Goal: Task Accomplishment & Management: Use online tool/utility

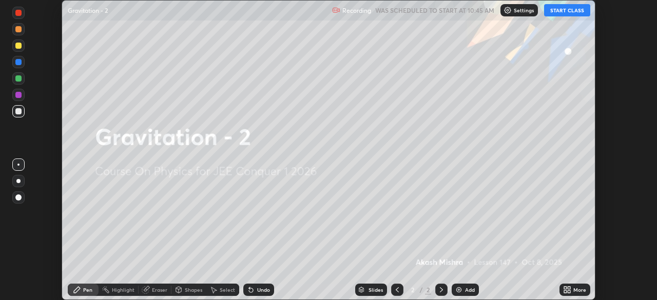
scroll to position [300, 656]
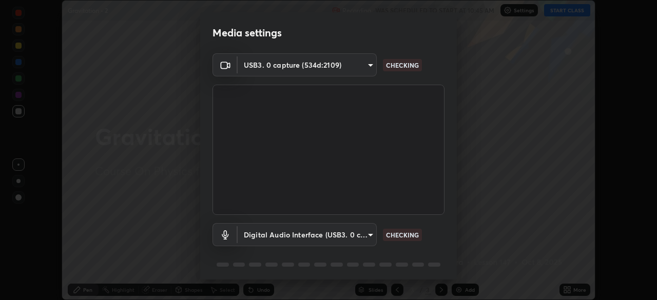
type input "5b0ce39d11be3a435715daab6ad7fa25508616855f5d18a60cdf0faa8df0ce2b"
click at [342, 243] on body "Erase all Gravitation - 2 Recording WAS SCHEDULED TO START AT 10:45 AM Settings…" at bounding box center [328, 150] width 657 height 300
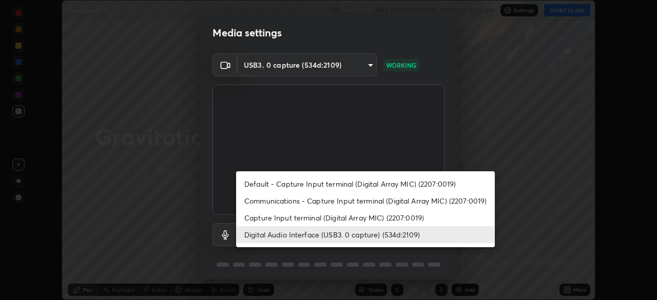
click at [322, 219] on li "Capture Input terminal (Digital Array MIC) (2207:0019)" at bounding box center [365, 217] width 259 height 17
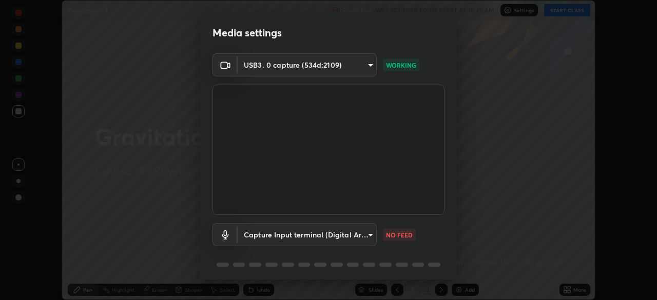
click at [313, 235] on body "Erase all Gravitation - 2 Recording WAS SCHEDULED TO START AT 10:45 AM Settings…" at bounding box center [328, 150] width 657 height 300
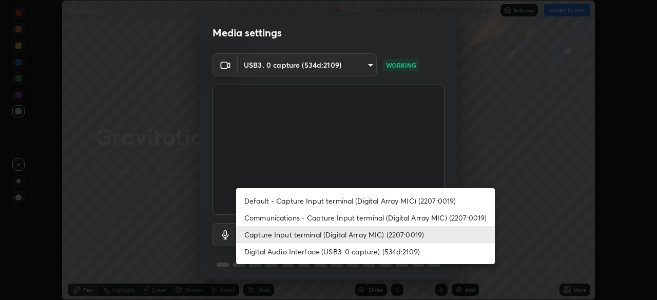
click at [315, 251] on li "Digital Audio Interface (USB3. 0 capture) (534d:2109)" at bounding box center [365, 251] width 259 height 17
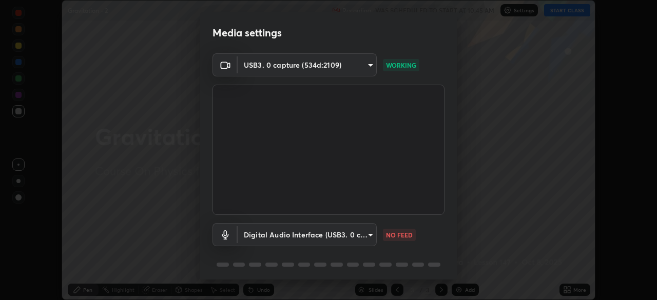
click at [337, 235] on body "Erase all Gravitation - 2 Recording WAS SCHEDULED TO START AT 10:45 AM Settings…" at bounding box center [328, 150] width 657 height 300
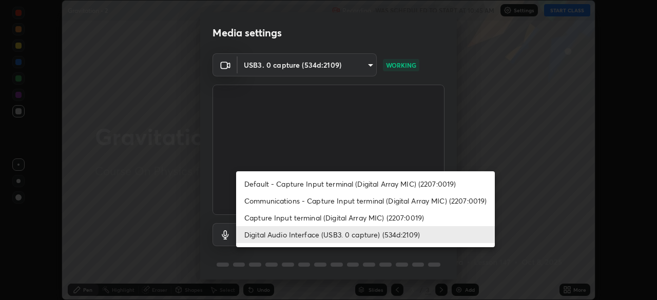
click at [329, 219] on li "Capture Input terminal (Digital Array MIC) (2207:0019)" at bounding box center [365, 217] width 259 height 17
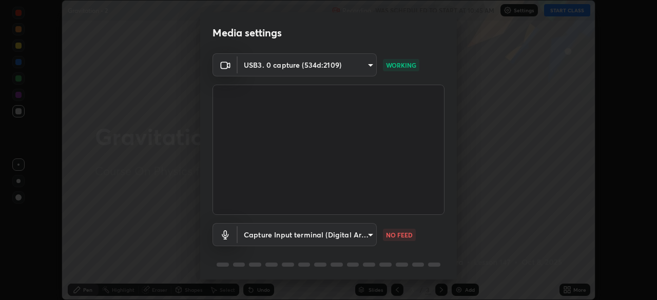
click at [326, 240] on body "Erase all Gravitation - 2 Recording WAS SCHEDULED TO START AT 10:45 AM Settings…" at bounding box center [328, 150] width 657 height 300
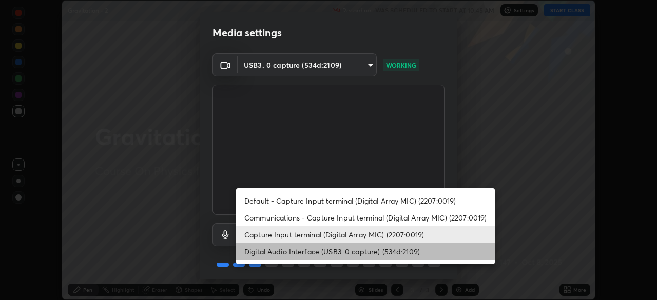
click at [324, 249] on li "Digital Audio Interface (USB3. 0 capture) (534d:2109)" at bounding box center [365, 251] width 259 height 17
type input "a79e2c37a3e820974fa073ddb46aa6e630d5ecfd19982edee8f34e1274aecea6"
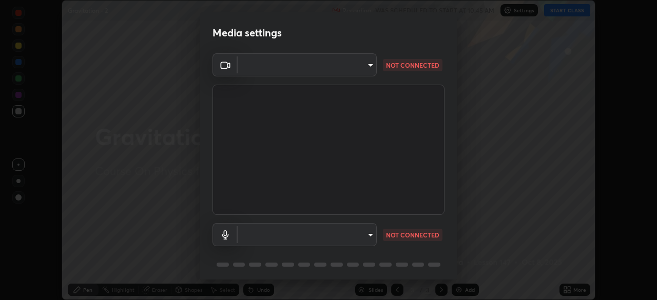
click at [0, 240] on div "Media settings ​ 5b0ce39d11be3a435715daab6ad7fa25508616855f5d18a60cdf0faa8df0ce…" at bounding box center [328, 150] width 657 height 300
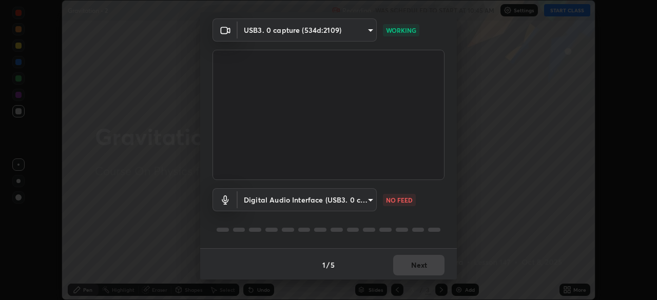
scroll to position [31, 0]
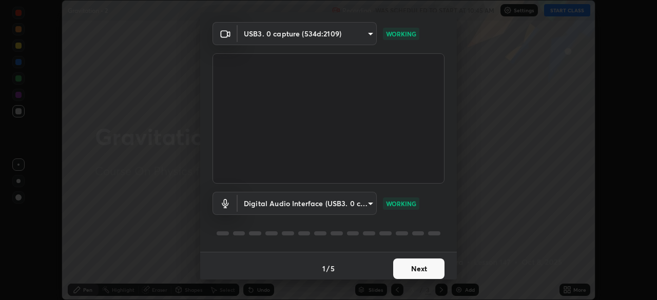
click at [497, 167] on div "Media settings USB3. 0 capture (534d:2109) 5b0ce39d11be3a435715daab6ad7fa255086…" at bounding box center [328, 150] width 657 height 300
click at [426, 265] on button "Next" at bounding box center [418, 269] width 51 height 21
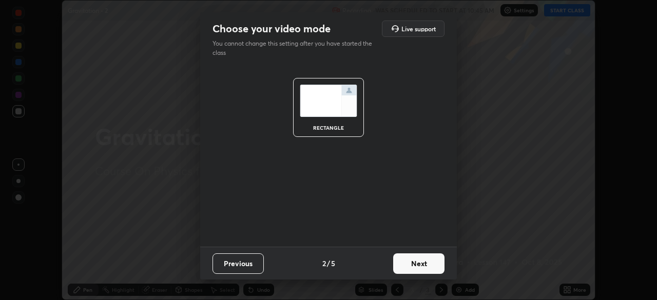
click at [430, 260] on button "Next" at bounding box center [418, 263] width 51 height 21
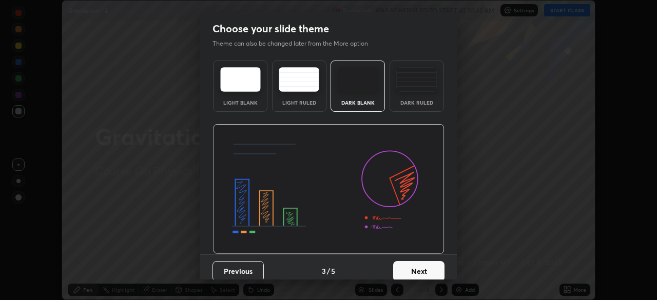
click at [448, 271] on div "Previous 3 / 5 Next" at bounding box center [328, 270] width 257 height 33
click at [432, 268] on button "Next" at bounding box center [418, 271] width 51 height 21
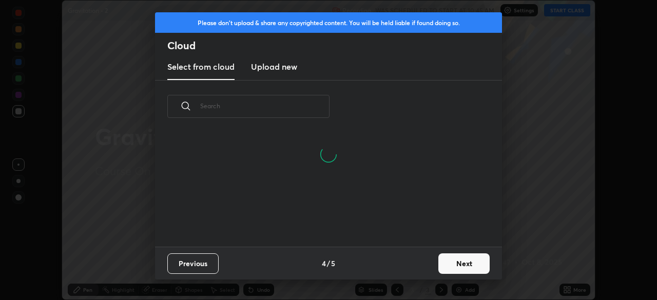
click at [463, 259] on button "Next" at bounding box center [463, 263] width 51 height 21
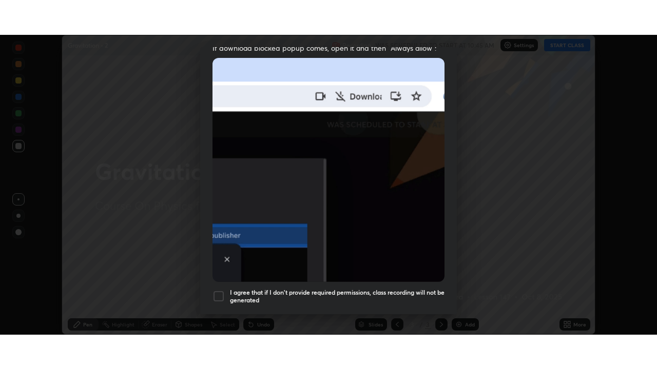
scroll to position [246, 0]
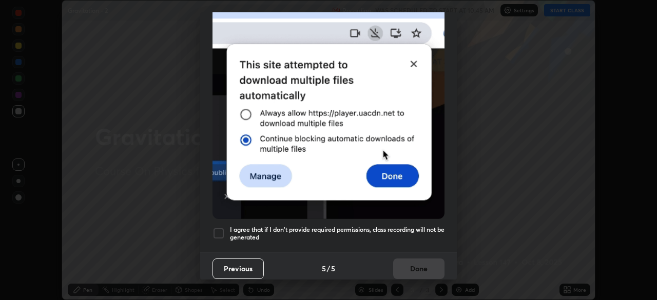
click at [391, 230] on h5 "I agree that if I don't provide required permissions, class recording will not …" at bounding box center [337, 234] width 214 height 16
click at [419, 270] on button "Done" at bounding box center [418, 269] width 51 height 21
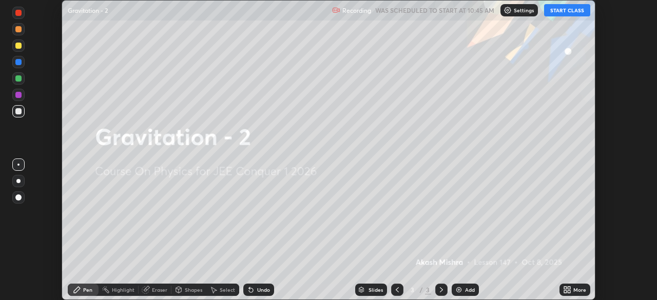
click at [565, 11] on button "START CLASS" at bounding box center [567, 10] width 46 height 12
click at [572, 289] on div "More" at bounding box center [574, 290] width 31 height 12
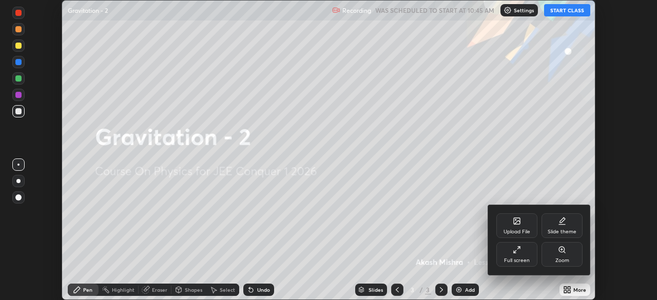
click at [517, 255] on div "Full screen" at bounding box center [516, 254] width 41 height 25
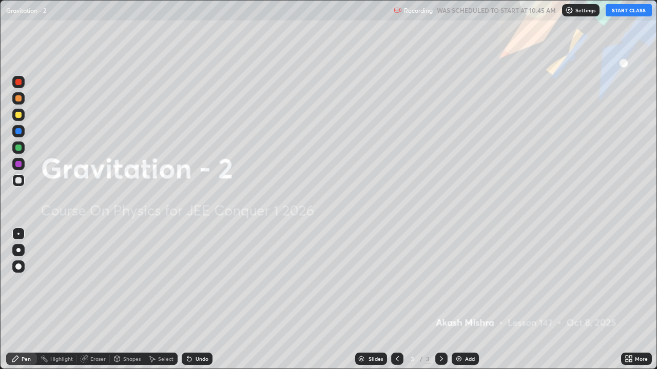
scroll to position [369, 657]
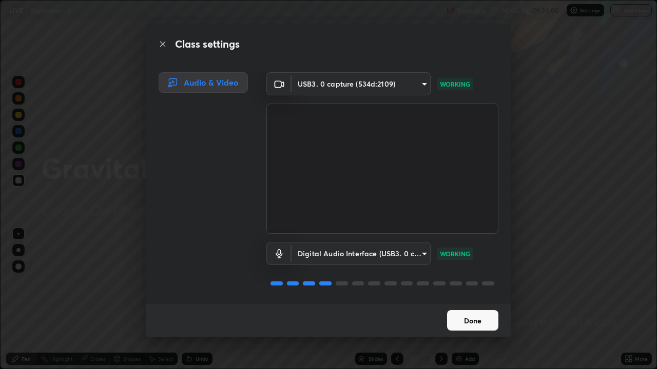
click at [468, 300] on button "Done" at bounding box center [472, 320] width 51 height 21
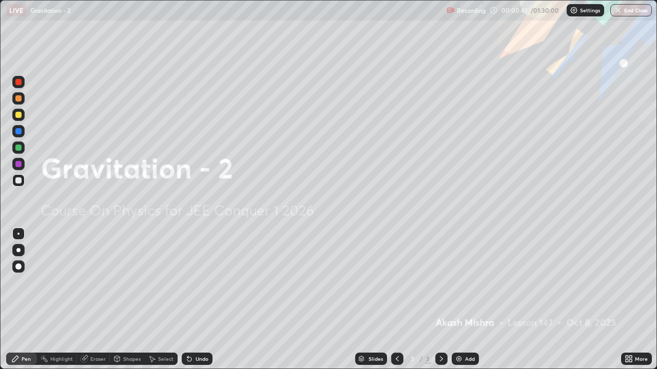
click at [458, 300] on img at bounding box center [459, 359] width 8 height 8
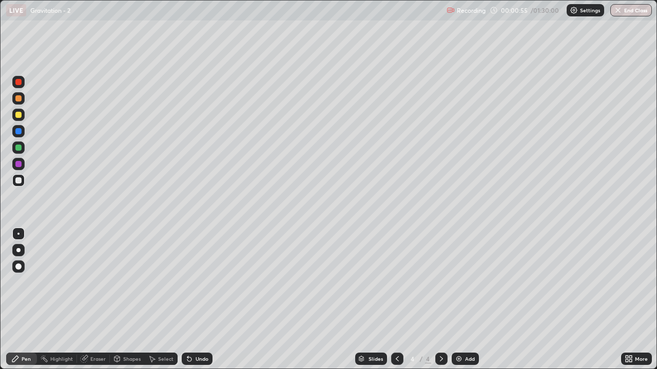
click at [21, 183] on div at bounding box center [18, 181] width 6 height 6
click at [18, 115] on div at bounding box center [18, 115] width 6 height 6
click at [19, 150] on div at bounding box center [18, 148] width 6 height 6
click at [19, 116] on div at bounding box center [18, 115] width 6 height 6
click at [19, 148] on div at bounding box center [18, 148] width 6 height 6
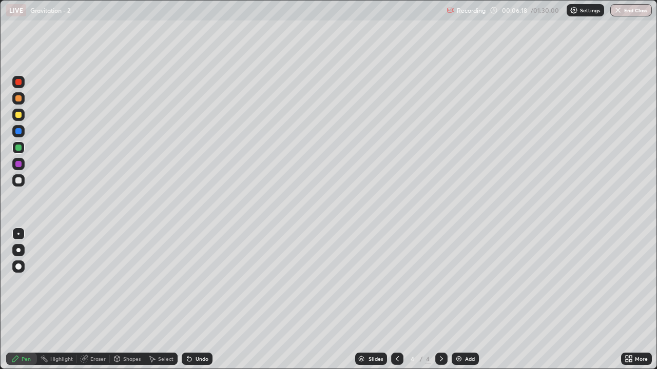
click at [195, 300] on div "Undo" at bounding box center [201, 359] width 13 height 5
click at [198, 300] on div "Undo" at bounding box center [201, 359] width 13 height 5
click at [21, 99] on div at bounding box center [18, 98] width 6 height 6
click at [19, 148] on div at bounding box center [18, 148] width 6 height 6
click at [467, 300] on div "Add" at bounding box center [470, 359] width 10 height 5
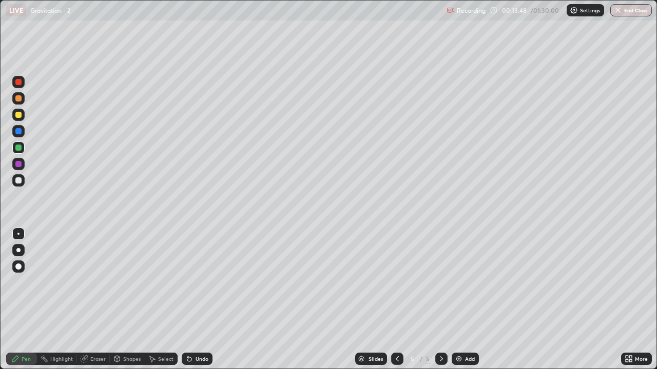
click at [22, 182] on div at bounding box center [18, 180] width 12 height 12
click at [126, 300] on div "Shapes" at bounding box center [127, 359] width 35 height 12
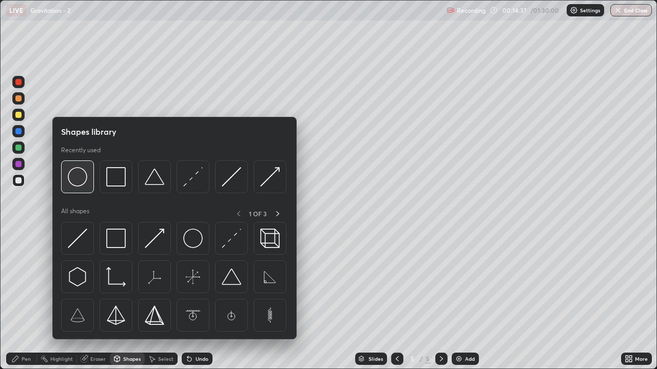
click at [84, 178] on img at bounding box center [77, 176] width 19 height 19
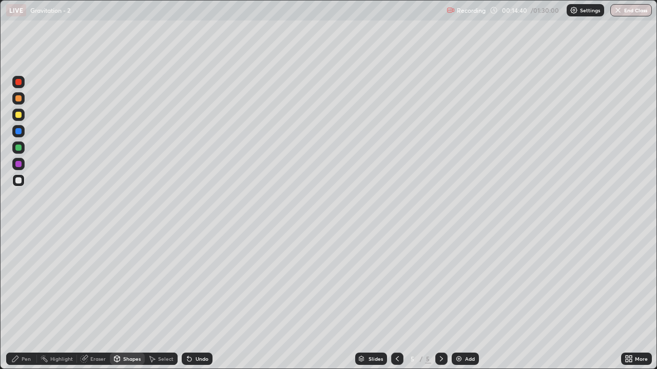
click at [29, 300] on div "Pen" at bounding box center [26, 359] width 9 height 5
click at [21, 116] on div at bounding box center [18, 115] width 6 height 6
click at [19, 148] on div at bounding box center [18, 148] width 6 height 6
click at [21, 182] on div at bounding box center [18, 181] width 6 height 6
click at [20, 115] on div at bounding box center [18, 115] width 6 height 6
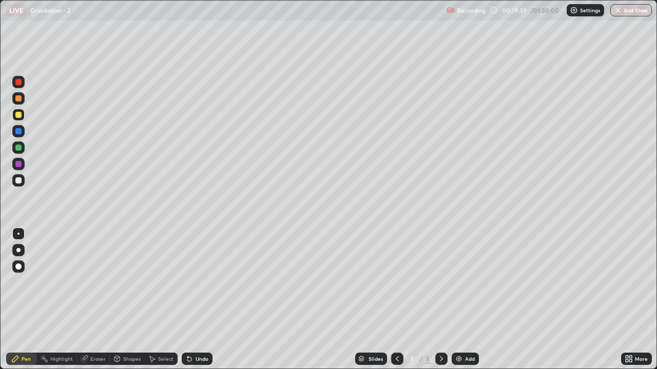
click at [201, 300] on div "Undo" at bounding box center [201, 359] width 13 height 5
click at [200, 300] on div "Undo" at bounding box center [201, 359] width 13 height 5
click at [440, 300] on icon at bounding box center [441, 359] width 8 height 8
click at [461, 300] on img at bounding box center [459, 359] width 8 height 8
click at [23, 180] on div at bounding box center [18, 180] width 12 height 12
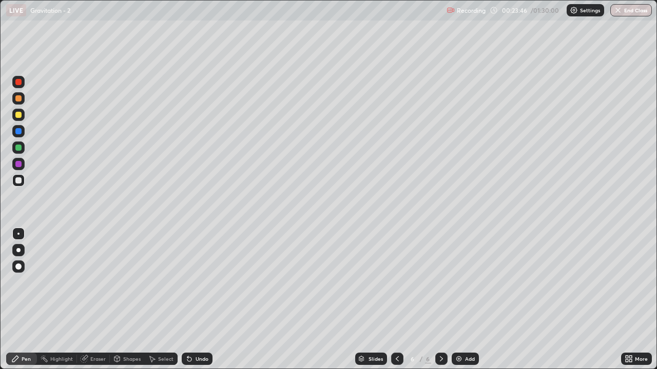
click at [126, 300] on div "Shapes" at bounding box center [131, 359] width 17 height 5
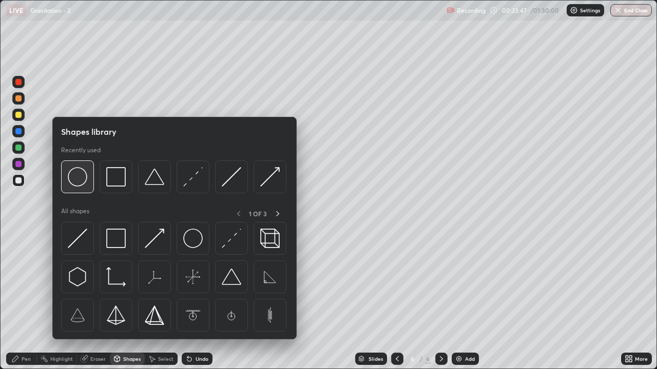
click at [81, 175] on img at bounding box center [77, 176] width 19 height 19
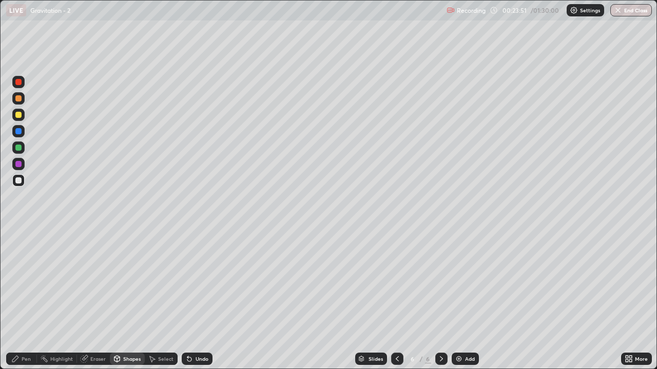
click at [165, 300] on div "Select" at bounding box center [161, 359] width 33 height 12
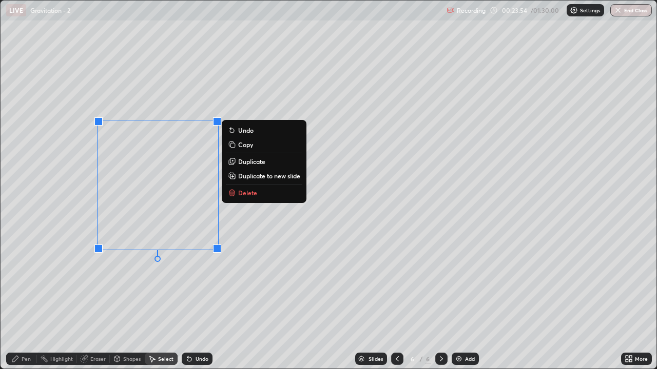
click at [247, 243] on div "0 ° Undo Copy Duplicate Duplicate to new slide Delete" at bounding box center [329, 185] width 656 height 368
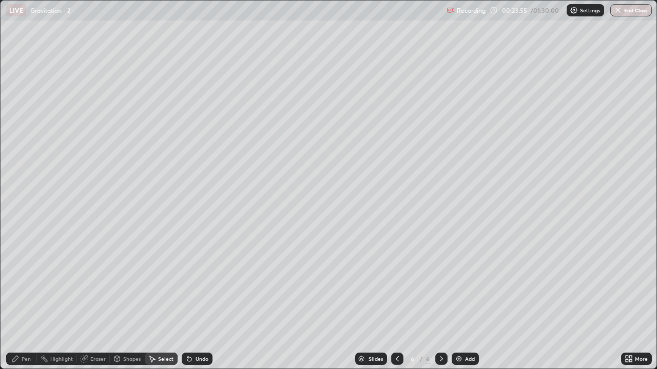
click at [25, 300] on div "Pen" at bounding box center [26, 359] width 9 height 5
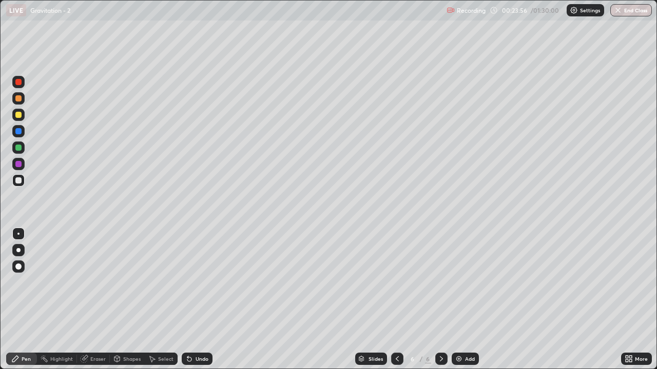
click at [20, 115] on div at bounding box center [18, 115] width 6 height 6
click at [19, 149] on div at bounding box center [18, 148] width 6 height 6
click at [20, 181] on div at bounding box center [18, 181] width 6 height 6
click at [197, 300] on div "Undo" at bounding box center [201, 359] width 13 height 5
click at [98, 300] on div "Eraser" at bounding box center [97, 359] width 15 height 5
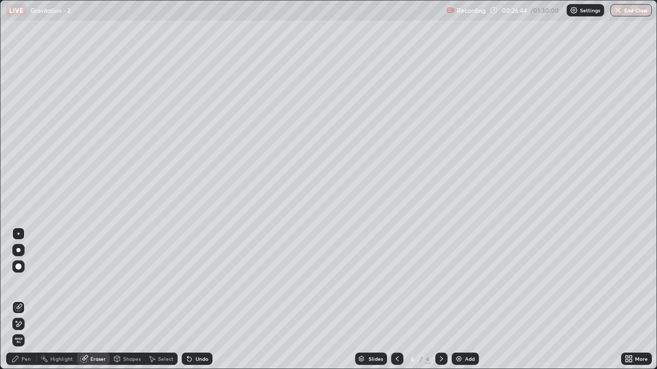
click at [27, 300] on div "Pen" at bounding box center [26, 359] width 9 height 5
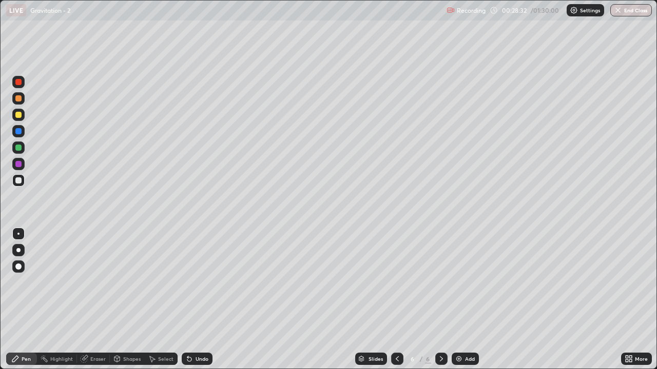
click at [195, 300] on div "Undo" at bounding box center [197, 359] width 31 height 12
click at [192, 300] on div "Undo" at bounding box center [197, 359] width 31 height 12
click at [199, 300] on div "Undo" at bounding box center [201, 359] width 13 height 5
click at [195, 300] on div "Undo" at bounding box center [201, 359] width 13 height 5
click at [23, 118] on div at bounding box center [18, 115] width 12 height 12
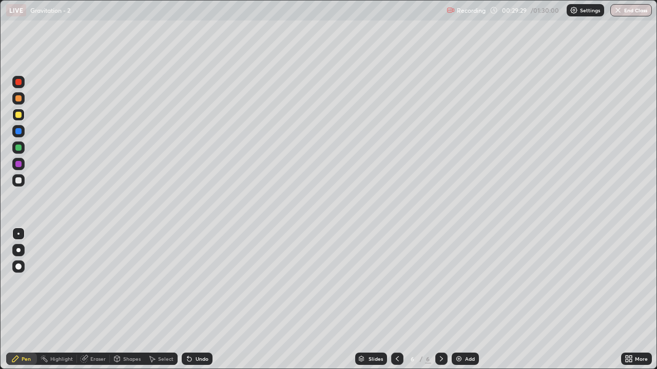
click at [190, 300] on icon at bounding box center [189, 359] width 8 height 8
click at [193, 300] on div "Undo" at bounding box center [197, 359] width 31 height 12
click at [195, 300] on div "Undo" at bounding box center [201, 359] width 13 height 5
click at [24, 147] on div at bounding box center [18, 148] width 12 height 12
click at [468, 300] on div "Add" at bounding box center [470, 359] width 10 height 5
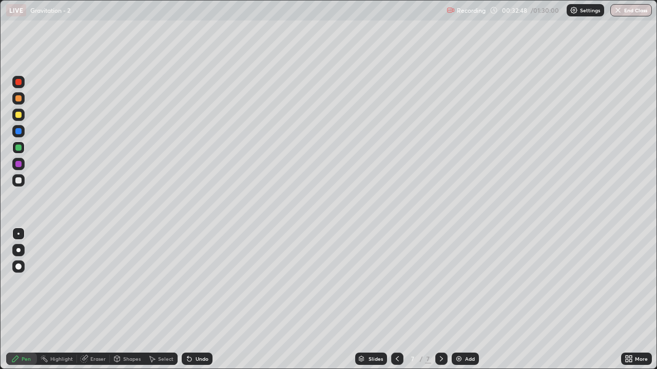
click at [124, 300] on div "Shapes" at bounding box center [131, 359] width 17 height 5
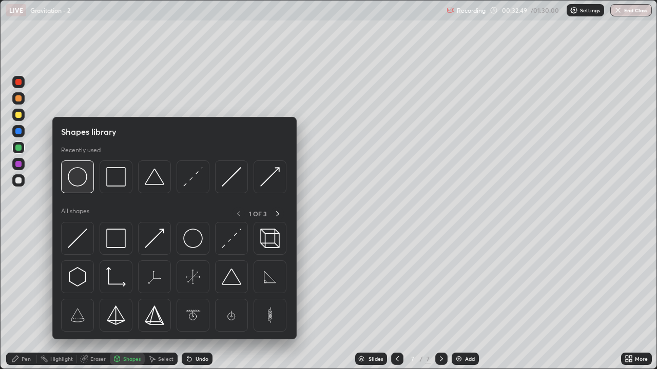
click at [84, 180] on img at bounding box center [77, 176] width 19 height 19
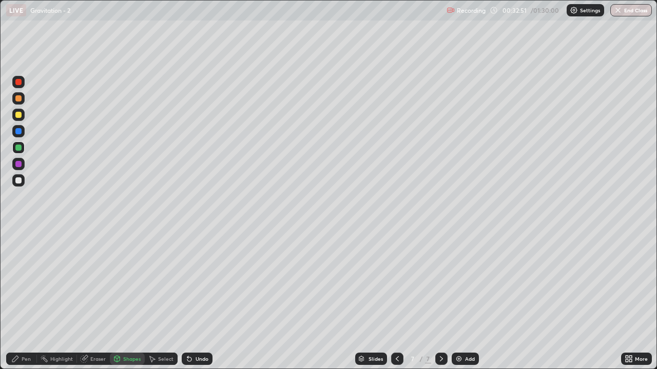
click at [199, 300] on div "Undo" at bounding box center [201, 359] width 13 height 5
click at [22, 179] on div at bounding box center [18, 180] width 12 height 12
click at [23, 300] on div "Pen" at bounding box center [26, 359] width 9 height 5
click at [23, 182] on div at bounding box center [18, 180] width 12 height 12
click at [196, 300] on div "Undo" at bounding box center [201, 359] width 13 height 5
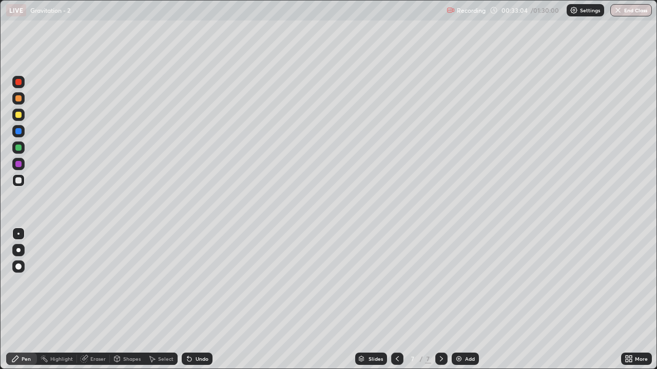
click at [196, 300] on div "Undo" at bounding box center [197, 359] width 31 height 12
click at [196, 300] on div "Undo" at bounding box center [201, 359] width 13 height 5
click at [21, 115] on div at bounding box center [18, 115] width 6 height 6
click at [96, 300] on div "Eraser" at bounding box center [97, 359] width 15 height 5
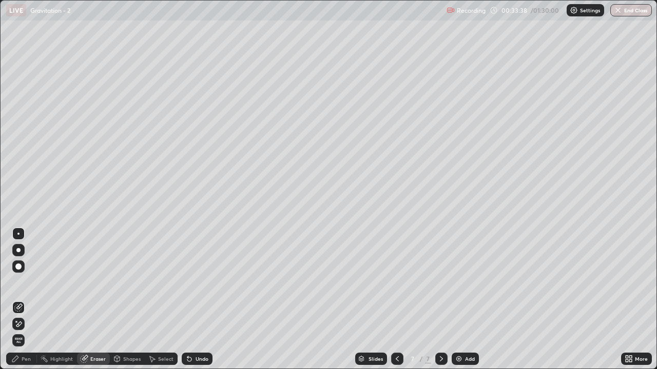
click at [31, 300] on div "Pen" at bounding box center [21, 359] width 31 height 12
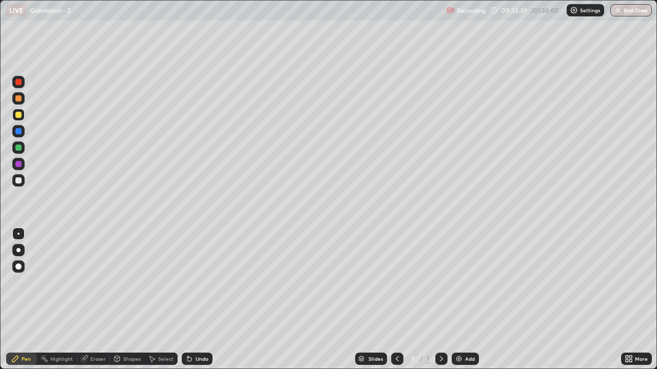
click at [22, 179] on div at bounding box center [18, 180] width 12 height 12
click at [18, 115] on div at bounding box center [18, 115] width 6 height 6
click at [196, 300] on div "Undo" at bounding box center [201, 359] width 13 height 5
click at [198, 300] on div "Undo" at bounding box center [201, 359] width 13 height 5
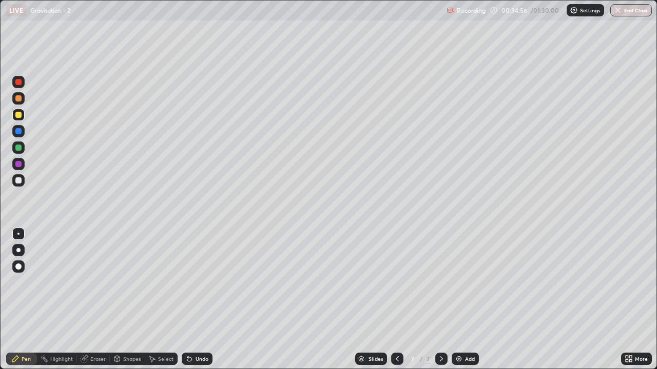
click at [19, 149] on div at bounding box center [18, 148] width 6 height 6
click at [19, 115] on div at bounding box center [18, 115] width 6 height 6
click at [199, 300] on div "Undo" at bounding box center [201, 359] width 13 height 5
click at [196, 300] on div "Undo" at bounding box center [197, 359] width 31 height 12
click at [198, 300] on div "Undo" at bounding box center [197, 359] width 31 height 12
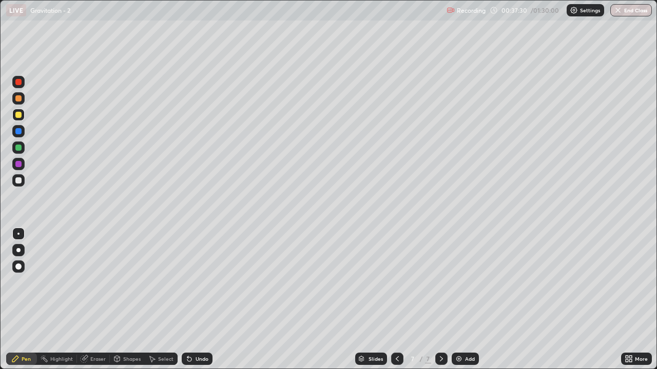
click at [21, 181] on div at bounding box center [18, 181] width 6 height 6
click at [19, 99] on div at bounding box center [18, 98] width 6 height 6
click at [190, 300] on icon at bounding box center [189, 359] width 8 height 8
click at [192, 300] on div "Undo" at bounding box center [197, 359] width 31 height 12
click at [191, 300] on icon at bounding box center [189, 359] width 8 height 8
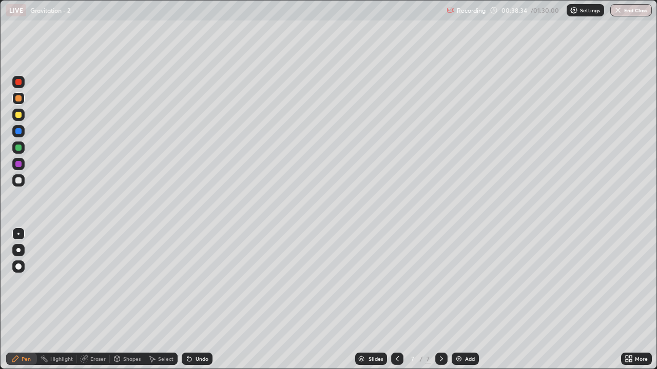
click at [193, 300] on div "Undo" at bounding box center [197, 359] width 31 height 12
click at [192, 300] on div "Undo" at bounding box center [197, 359] width 31 height 12
click at [192, 300] on icon at bounding box center [189, 359] width 8 height 8
click at [191, 300] on div "Undo" at bounding box center [197, 359] width 31 height 12
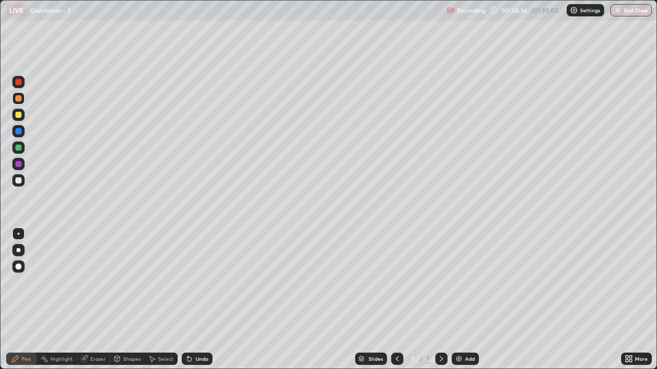
click at [191, 300] on icon at bounding box center [189, 359] width 8 height 8
click at [189, 300] on icon at bounding box center [189, 359] width 8 height 8
click at [192, 300] on div "Undo" at bounding box center [197, 359] width 31 height 12
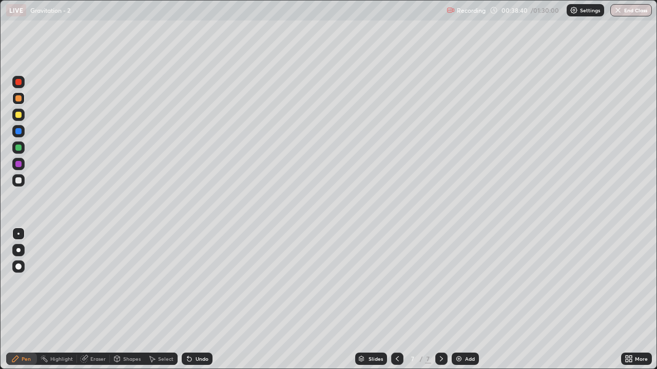
click at [195, 300] on div "Undo" at bounding box center [201, 359] width 13 height 5
click at [192, 300] on div "Undo" at bounding box center [197, 359] width 31 height 12
click at [194, 300] on div "Undo" at bounding box center [197, 359] width 31 height 12
click at [18, 148] on div at bounding box center [18, 148] width 6 height 6
click at [201, 300] on div "Undo" at bounding box center [201, 359] width 13 height 5
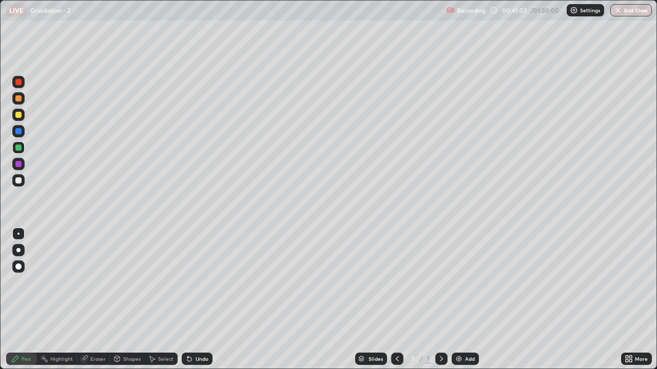
click at [202, 300] on div "Undo" at bounding box center [197, 359] width 31 height 12
click at [192, 300] on div "Undo" at bounding box center [197, 359] width 31 height 12
click at [395, 300] on icon at bounding box center [397, 359] width 8 height 8
click at [396, 300] on icon at bounding box center [397, 359] width 8 height 8
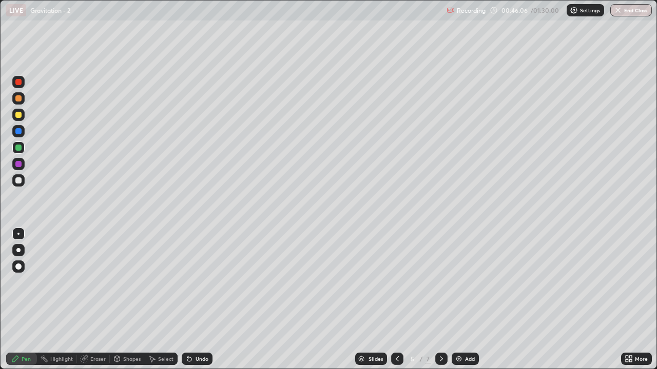
click at [440, 300] on icon at bounding box center [441, 359] width 8 height 8
click at [461, 300] on img at bounding box center [459, 359] width 8 height 8
click at [436, 300] on div at bounding box center [441, 359] width 12 height 12
click at [459, 300] on img at bounding box center [459, 359] width 8 height 8
click at [198, 300] on div "Undo" at bounding box center [201, 359] width 13 height 5
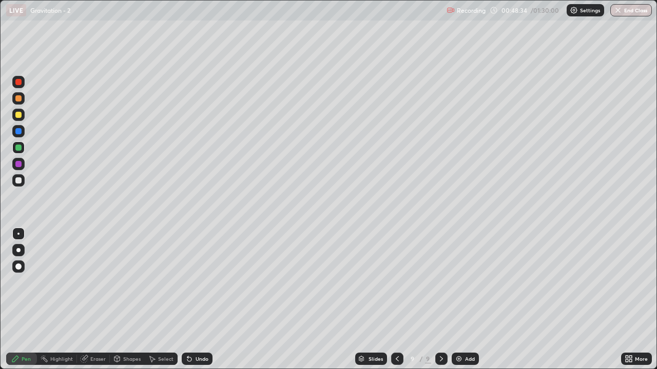
click at [398, 300] on div at bounding box center [397, 359] width 12 height 21
click at [440, 300] on icon at bounding box center [441, 359] width 8 height 8
click at [395, 300] on icon at bounding box center [397, 359] width 8 height 8
click at [396, 300] on icon at bounding box center [397, 359] width 8 height 8
click at [393, 300] on icon at bounding box center [397, 359] width 8 height 8
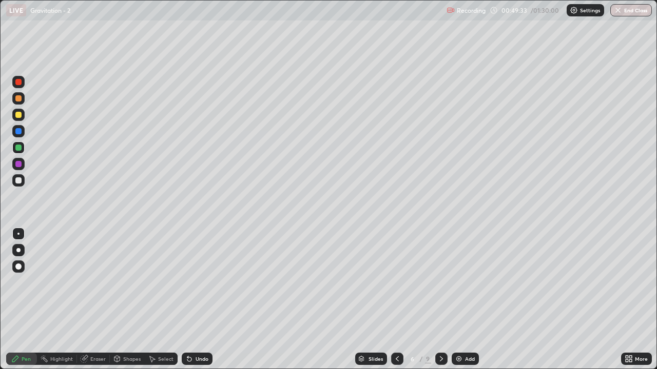
click at [437, 300] on icon at bounding box center [441, 359] width 8 height 8
click at [440, 300] on icon at bounding box center [441, 359] width 8 height 8
click at [396, 300] on icon at bounding box center [397, 359] width 8 height 8
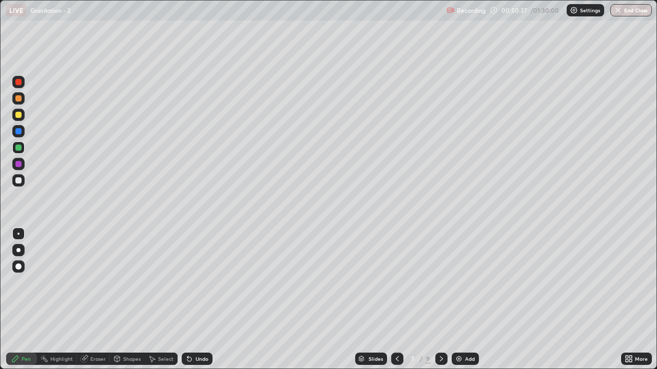
click at [396, 300] on icon at bounding box center [397, 359] width 3 height 5
click at [440, 300] on icon at bounding box center [441, 359] width 3 height 5
click at [441, 300] on icon at bounding box center [441, 359] width 8 height 8
click at [440, 300] on icon at bounding box center [441, 359] width 3 height 5
click at [458, 300] on div "Add" at bounding box center [464, 359] width 27 height 12
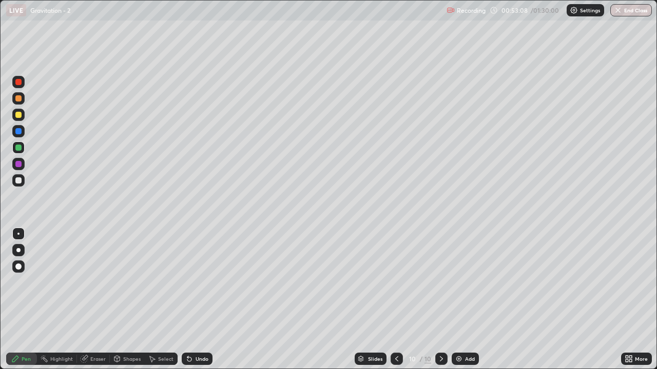
click at [129, 300] on div "Shapes" at bounding box center [131, 359] width 17 height 5
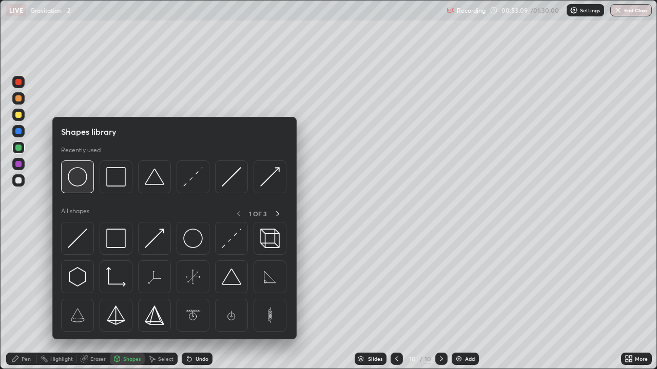
click at [82, 176] on img at bounding box center [77, 176] width 19 height 19
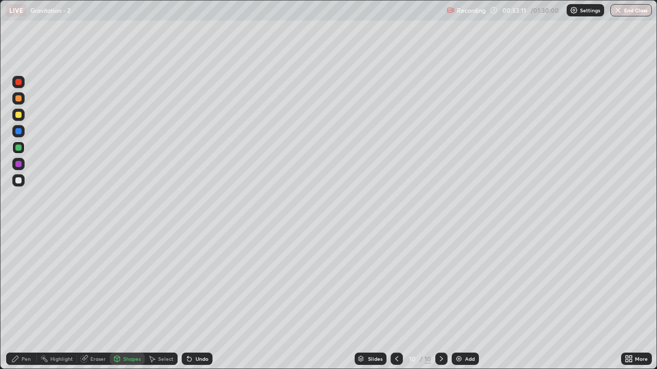
click at [203, 300] on div "Undo" at bounding box center [197, 359] width 31 height 12
click at [23, 180] on div at bounding box center [18, 180] width 12 height 12
click at [22, 300] on div "Pen" at bounding box center [21, 359] width 31 height 12
click at [17, 120] on div at bounding box center [18, 115] width 12 height 12
click at [192, 300] on div "Undo" at bounding box center [197, 359] width 31 height 12
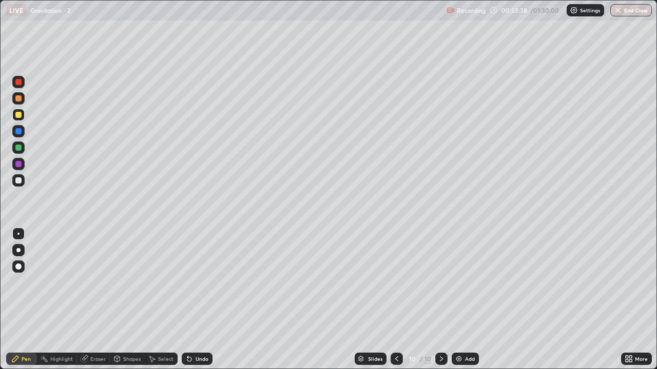
click at [195, 300] on div "Undo" at bounding box center [201, 359] width 13 height 5
click at [197, 300] on div "Undo" at bounding box center [201, 359] width 13 height 5
click at [18, 148] on div at bounding box center [18, 148] width 6 height 6
click at [20, 117] on div at bounding box center [18, 115] width 6 height 6
click at [192, 300] on div "Undo" at bounding box center [197, 359] width 31 height 12
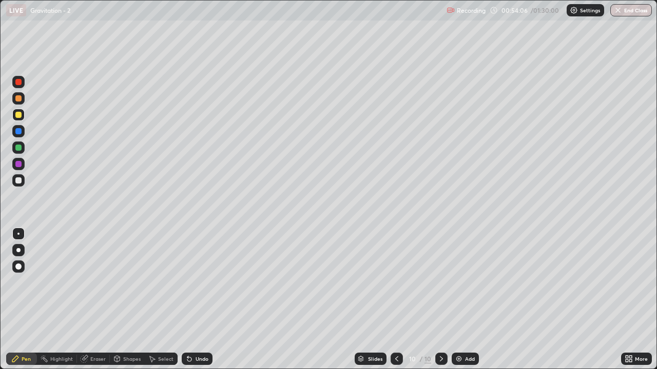
click at [195, 300] on div "Undo" at bounding box center [197, 359] width 31 height 12
click at [199, 300] on div "Undo" at bounding box center [197, 359] width 31 height 12
click at [201, 300] on div "Undo" at bounding box center [197, 359] width 31 height 12
click at [192, 300] on icon at bounding box center [189, 359] width 8 height 8
click at [195, 300] on div "Undo" at bounding box center [201, 359] width 13 height 5
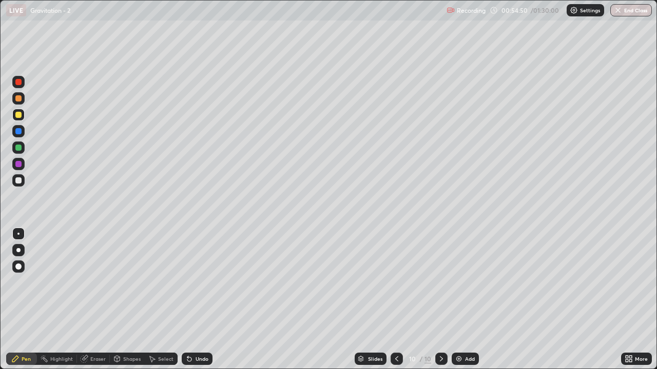
click at [192, 300] on div "Undo" at bounding box center [197, 359] width 31 height 12
click at [195, 300] on div "Undo" at bounding box center [201, 359] width 13 height 5
click at [390, 300] on div at bounding box center [396, 359] width 12 height 21
click at [397, 300] on icon at bounding box center [396, 359] width 8 height 8
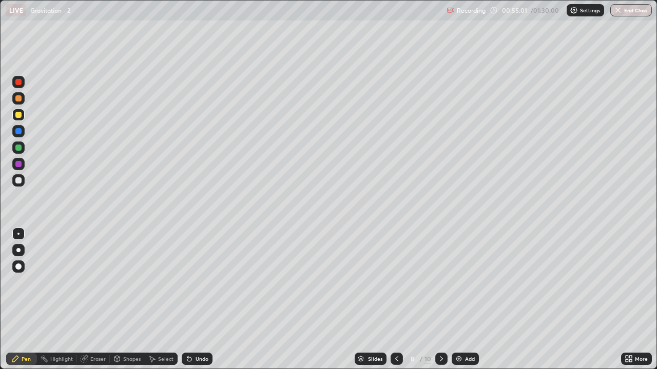
click at [396, 300] on icon at bounding box center [396, 359] width 8 height 8
click at [395, 300] on icon at bounding box center [396, 359] width 8 height 8
click at [396, 300] on icon at bounding box center [396, 359] width 8 height 8
click at [440, 300] on icon at bounding box center [441, 359] width 8 height 8
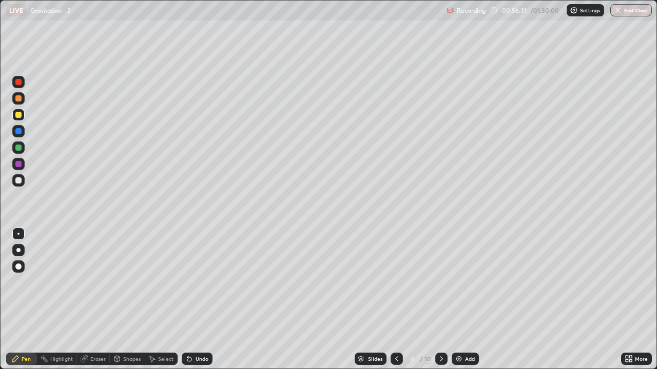
click at [440, 300] on icon at bounding box center [441, 359] width 8 height 8
click at [441, 300] on icon at bounding box center [441, 359] width 8 height 8
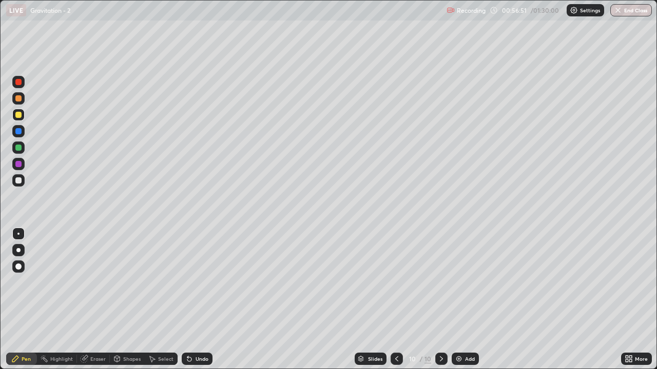
click at [19, 148] on div at bounding box center [18, 148] width 6 height 6
click at [195, 300] on div "Undo" at bounding box center [201, 359] width 13 height 5
click at [193, 300] on div "Undo" at bounding box center [197, 359] width 31 height 12
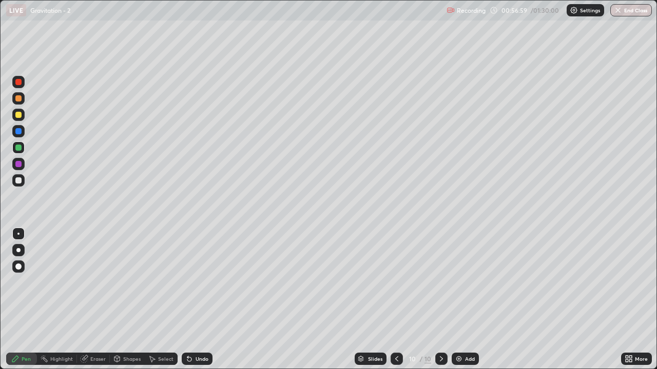
click at [193, 300] on div "Undo" at bounding box center [197, 359] width 31 height 12
click at [194, 300] on div "Undo" at bounding box center [197, 359] width 31 height 12
click at [195, 300] on div "Undo" at bounding box center [197, 359] width 31 height 12
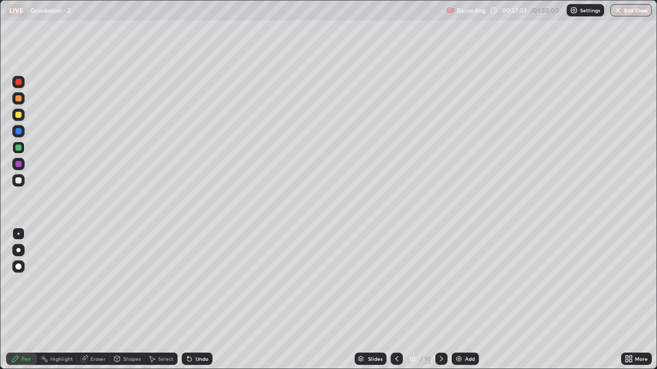
click at [195, 300] on div "Undo" at bounding box center [197, 359] width 31 height 12
click at [460, 300] on div "Add" at bounding box center [464, 359] width 27 height 12
click at [23, 182] on div at bounding box center [18, 180] width 12 height 12
click at [195, 300] on div "Undo" at bounding box center [201, 359] width 13 height 5
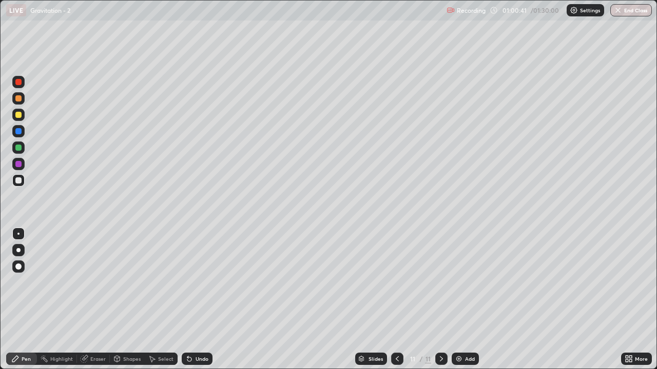
click at [199, 300] on div "Undo" at bounding box center [197, 359] width 31 height 12
click at [471, 300] on div "Add" at bounding box center [470, 359] width 10 height 5
click at [24, 121] on div at bounding box center [18, 115] width 12 height 16
click at [18, 180] on div at bounding box center [18, 181] width 6 height 6
click at [198, 300] on div "Undo" at bounding box center [201, 359] width 13 height 5
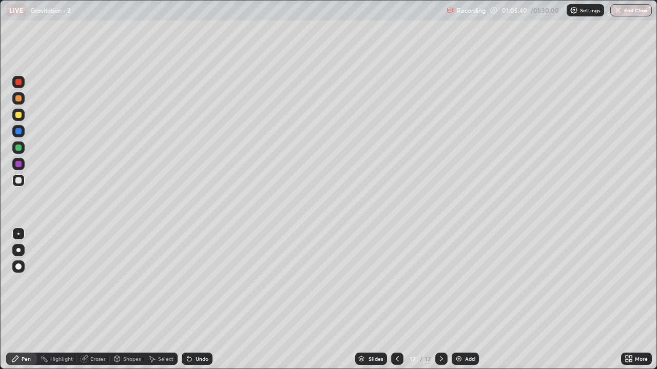
click at [195, 300] on div "Undo" at bounding box center [201, 359] width 13 height 5
click at [198, 300] on div "Undo" at bounding box center [201, 359] width 13 height 5
click at [465, 300] on div "Add" at bounding box center [470, 359] width 10 height 5
click at [457, 300] on img at bounding box center [459, 359] width 8 height 8
click at [20, 117] on div at bounding box center [18, 115] width 6 height 6
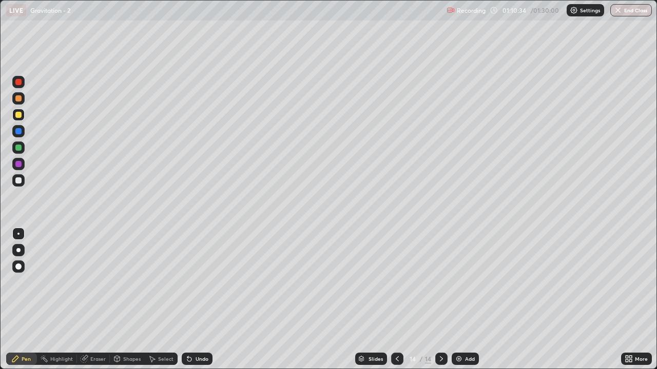
click at [18, 176] on div at bounding box center [18, 180] width 12 height 12
click at [196, 300] on div "Undo" at bounding box center [201, 359] width 13 height 5
click at [123, 300] on div "Shapes" at bounding box center [127, 359] width 35 height 12
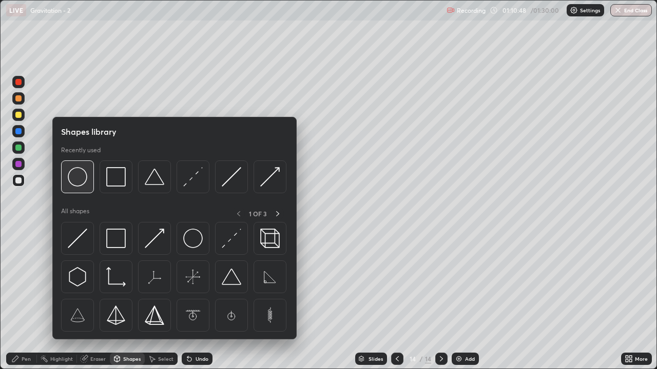
click at [80, 180] on img at bounding box center [77, 176] width 19 height 19
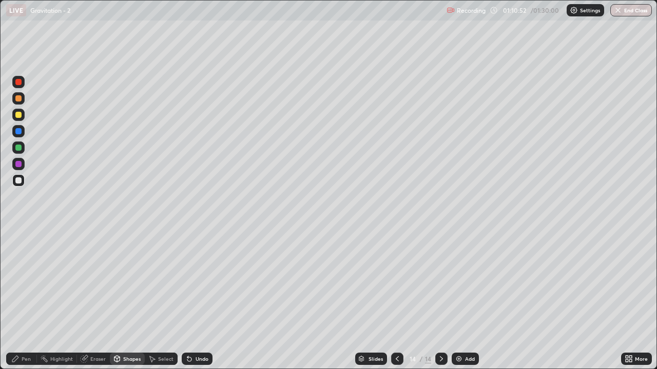
click at [28, 300] on div "Pen" at bounding box center [21, 359] width 31 height 12
click at [19, 115] on div at bounding box center [18, 115] width 6 height 6
click at [199, 300] on div "Undo" at bounding box center [201, 359] width 13 height 5
click at [197, 300] on div "Undo" at bounding box center [201, 359] width 13 height 5
click at [23, 101] on div at bounding box center [18, 98] width 12 height 12
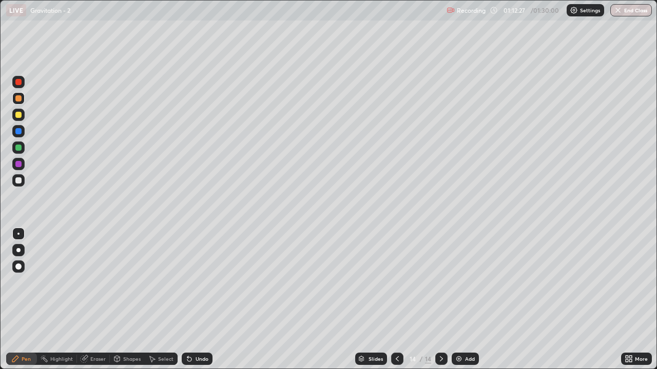
click at [21, 116] on div at bounding box center [18, 115] width 6 height 6
click at [21, 180] on div at bounding box center [18, 181] width 6 height 6
click at [455, 300] on img at bounding box center [459, 359] width 8 height 8
click at [125, 300] on div "Shapes" at bounding box center [127, 359] width 35 height 12
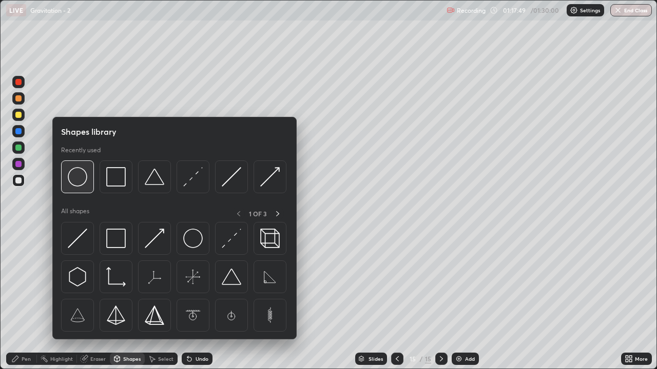
click at [81, 178] on img at bounding box center [77, 176] width 19 height 19
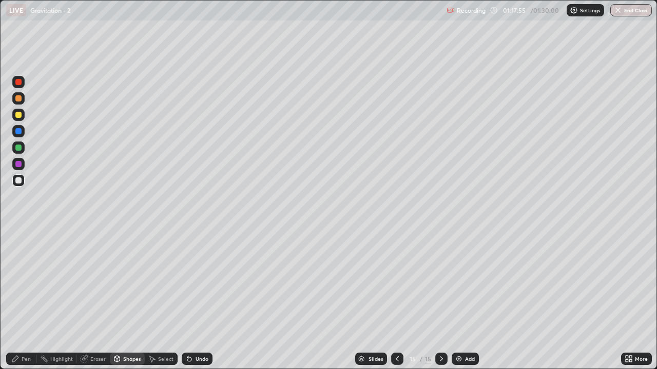
click at [19, 300] on div "Pen" at bounding box center [21, 359] width 31 height 12
click at [19, 117] on div at bounding box center [18, 115] width 6 height 6
click at [124, 300] on div "Shapes" at bounding box center [131, 359] width 17 height 5
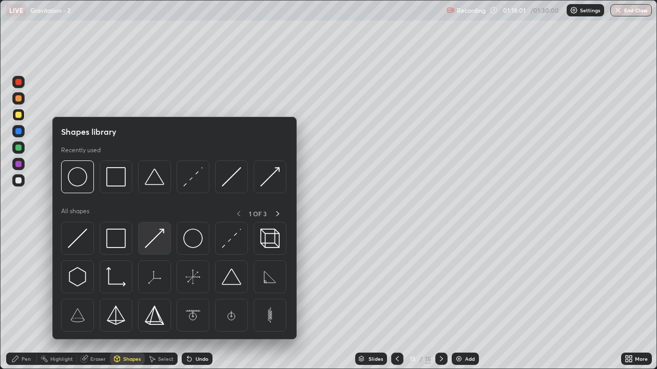
click at [160, 228] on div at bounding box center [154, 238] width 33 height 33
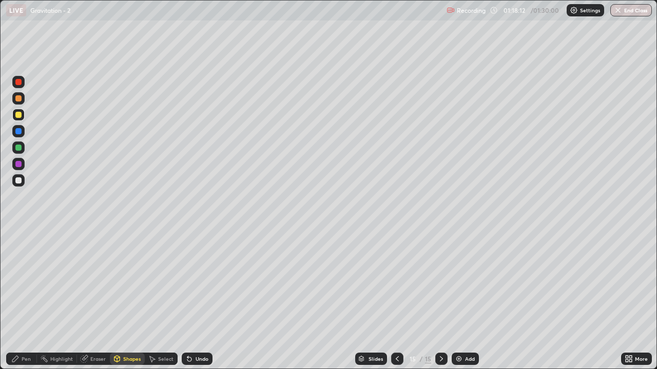
click at [16, 186] on div at bounding box center [18, 180] width 12 height 12
click at [21, 103] on div at bounding box center [18, 98] width 12 height 12
click at [200, 300] on div "Undo" at bounding box center [197, 359] width 31 height 12
click at [136, 300] on div "Shapes" at bounding box center [131, 359] width 17 height 5
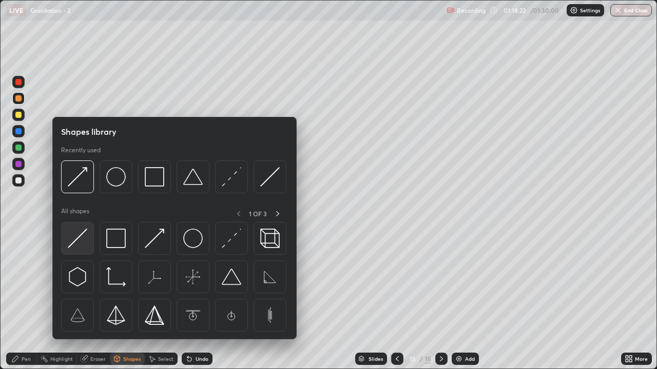
click at [86, 232] on img at bounding box center [77, 238] width 19 height 19
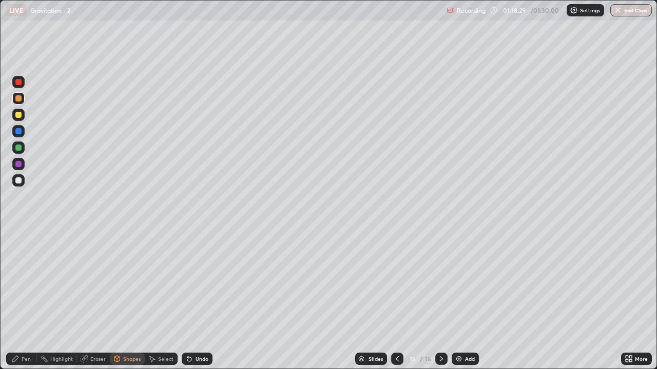
click at [27, 300] on div "Pen" at bounding box center [26, 359] width 9 height 5
click at [21, 181] on div at bounding box center [18, 181] width 6 height 6
click at [20, 86] on div at bounding box center [18, 82] width 12 height 12
click at [128, 300] on div "Shapes" at bounding box center [131, 359] width 17 height 5
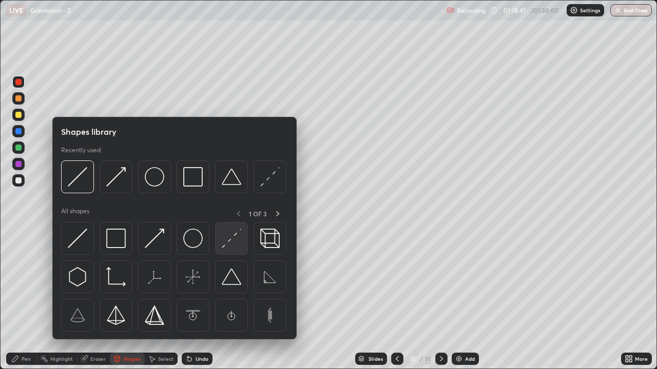
click at [225, 242] on img at bounding box center [231, 238] width 19 height 19
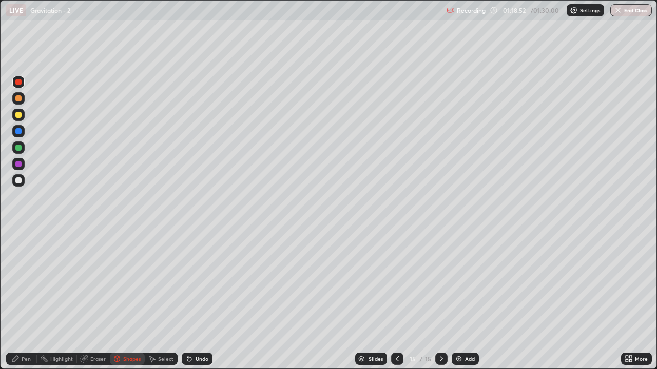
click at [24, 300] on div "Pen" at bounding box center [26, 359] width 9 height 5
click at [19, 184] on div at bounding box center [18, 180] width 12 height 12
click at [195, 300] on div "Undo" at bounding box center [201, 359] width 13 height 5
click at [197, 300] on div "Undo" at bounding box center [201, 359] width 13 height 5
click at [23, 300] on div "Pen" at bounding box center [21, 359] width 31 height 12
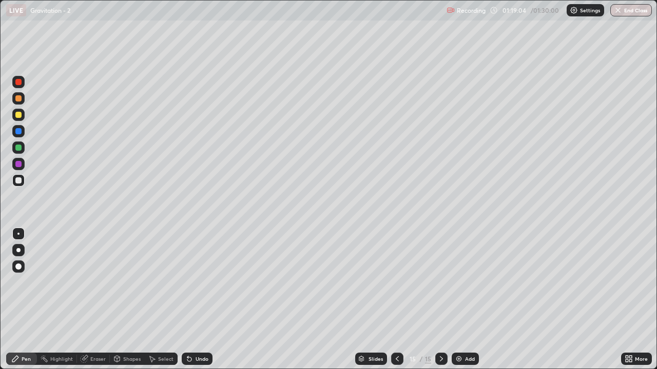
click at [21, 84] on div at bounding box center [18, 82] width 6 height 6
click at [192, 300] on div "Undo" at bounding box center [197, 359] width 31 height 12
click at [18, 114] on div at bounding box center [18, 115] width 6 height 6
click at [131, 300] on div "Shapes" at bounding box center [131, 359] width 17 height 5
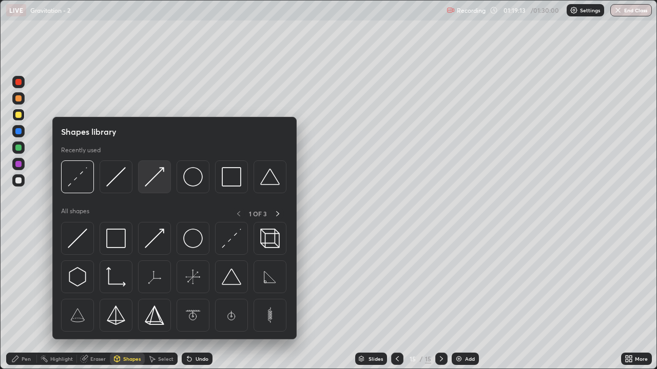
click at [154, 178] on img at bounding box center [154, 176] width 19 height 19
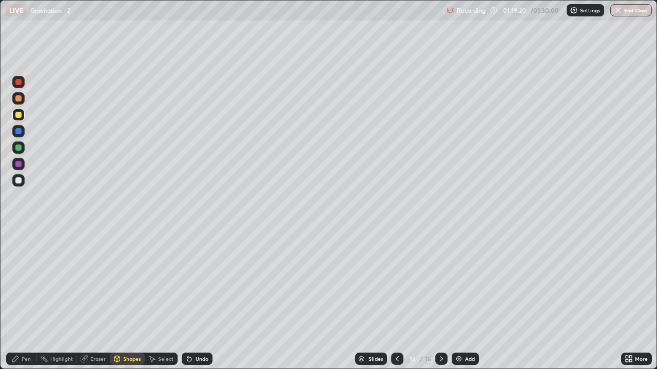
click at [19, 181] on div at bounding box center [18, 181] width 6 height 6
click at [18, 115] on div at bounding box center [18, 115] width 6 height 6
click at [18, 98] on div at bounding box center [18, 98] width 6 height 6
click at [199, 300] on div "Undo" at bounding box center [201, 359] width 13 height 5
click at [195, 300] on div "Undo" at bounding box center [197, 359] width 31 height 12
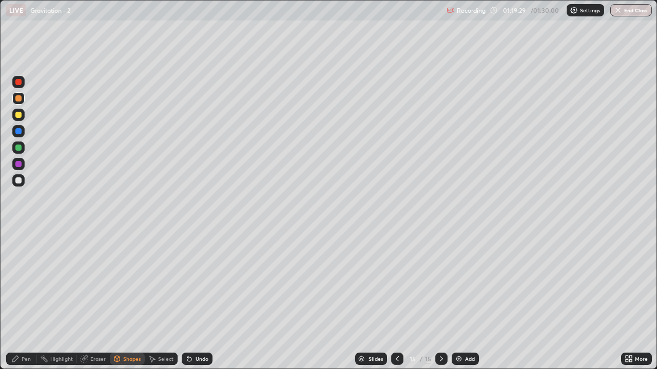
click at [190, 300] on icon at bounding box center [189, 359] width 8 height 8
click at [189, 300] on div "Undo" at bounding box center [197, 359] width 31 height 12
click at [187, 300] on div "Undo" at bounding box center [197, 359] width 31 height 12
click at [184, 300] on div "Undo" at bounding box center [197, 359] width 31 height 12
click at [22, 300] on div "Pen" at bounding box center [26, 359] width 9 height 5
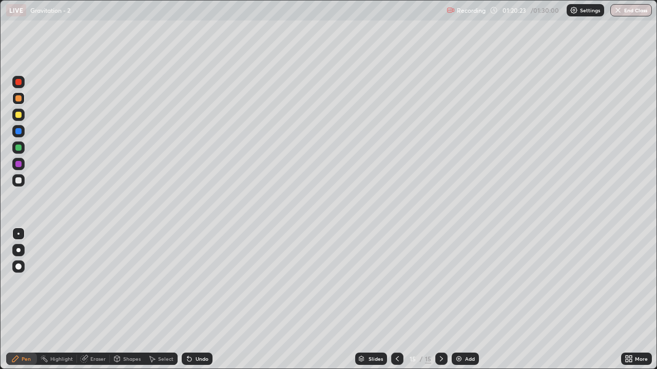
click at [21, 116] on div at bounding box center [18, 115] width 6 height 6
click at [18, 99] on div at bounding box center [18, 98] width 6 height 6
click at [123, 300] on div "Shapes" at bounding box center [131, 359] width 17 height 5
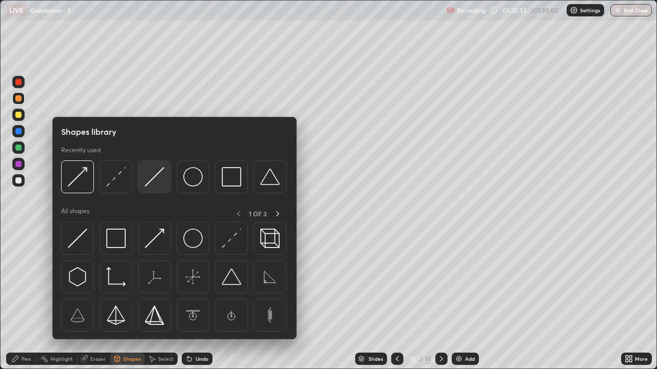
click at [152, 182] on img at bounding box center [154, 176] width 19 height 19
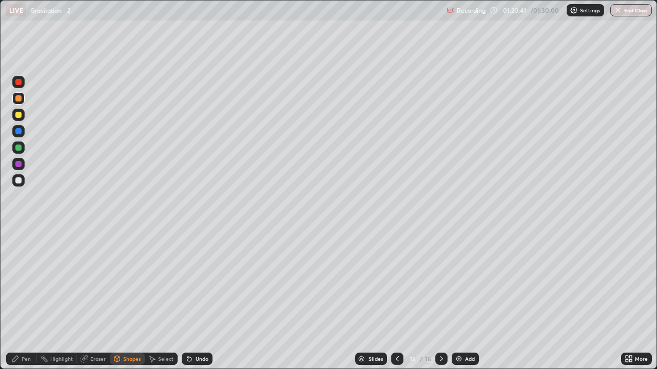
click at [26, 300] on div "Pen" at bounding box center [26, 359] width 9 height 5
click at [199, 300] on div "Undo" at bounding box center [201, 359] width 13 height 5
click at [195, 300] on div "Undo" at bounding box center [201, 359] width 13 height 5
click at [195, 300] on div "Undo" at bounding box center [197, 359] width 31 height 12
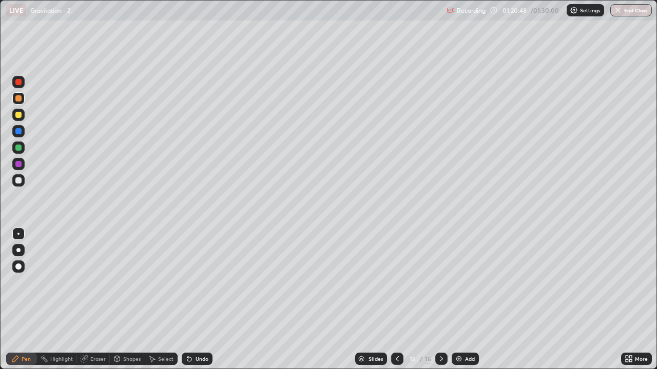
click at [195, 300] on div "Undo" at bounding box center [197, 359] width 31 height 12
click at [194, 300] on div "Undo" at bounding box center [197, 359] width 31 height 12
click at [193, 300] on div "Undo" at bounding box center [197, 359] width 31 height 12
click at [194, 300] on div "Undo" at bounding box center [197, 359] width 31 height 12
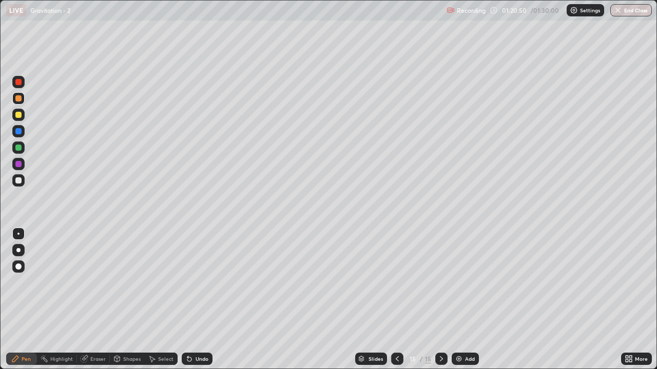
click at [193, 300] on div "Undo" at bounding box center [197, 359] width 31 height 12
click at [192, 300] on div "Undo" at bounding box center [197, 359] width 31 height 12
click at [194, 300] on div "Undo" at bounding box center [197, 359] width 31 height 12
click at [625, 7] on button "End Class" at bounding box center [631, 10] width 42 height 12
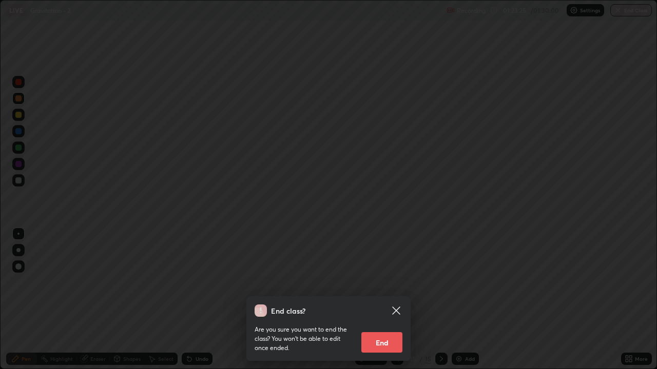
click at [391, 300] on button "End" at bounding box center [381, 342] width 41 height 21
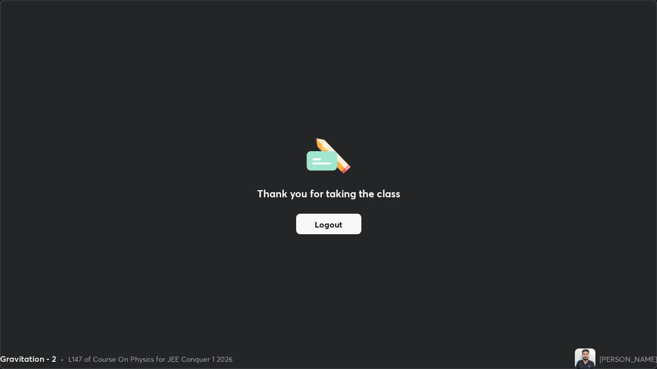
click at [320, 221] on button "Logout" at bounding box center [328, 224] width 65 height 21
